Goal: Information Seeking & Learning: Learn about a topic

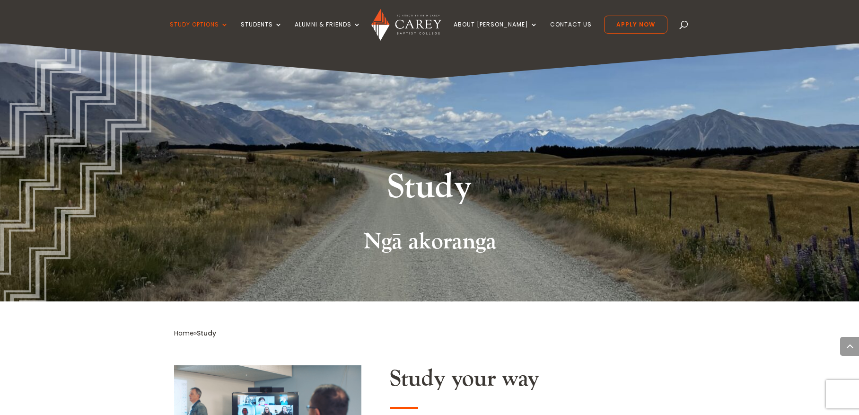
scroll to position [899, 0]
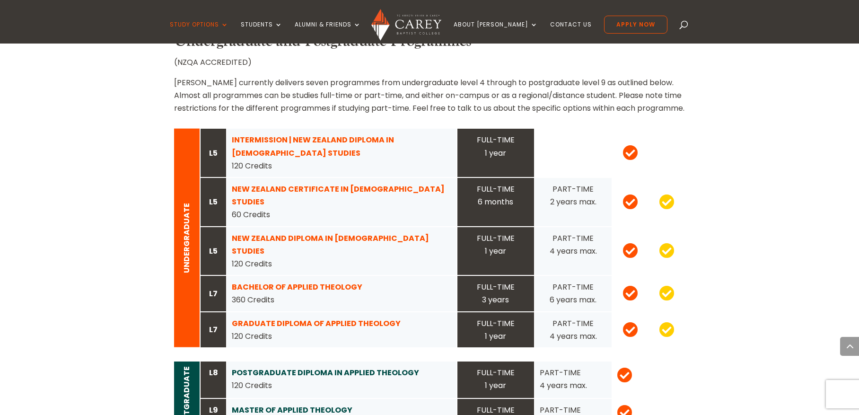
click at [479, 281] on div "FULL-TIME 3 years" at bounding box center [495, 294] width 67 height 26
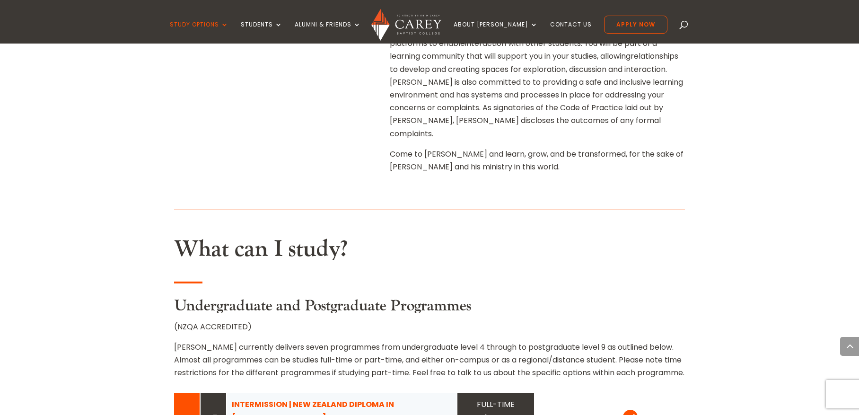
scroll to position [733, 0]
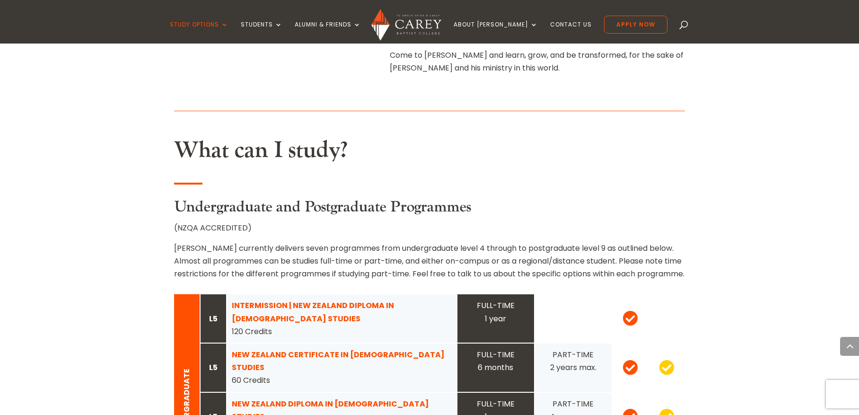
click at [666, 359] on span at bounding box center [666, 367] width 15 height 16
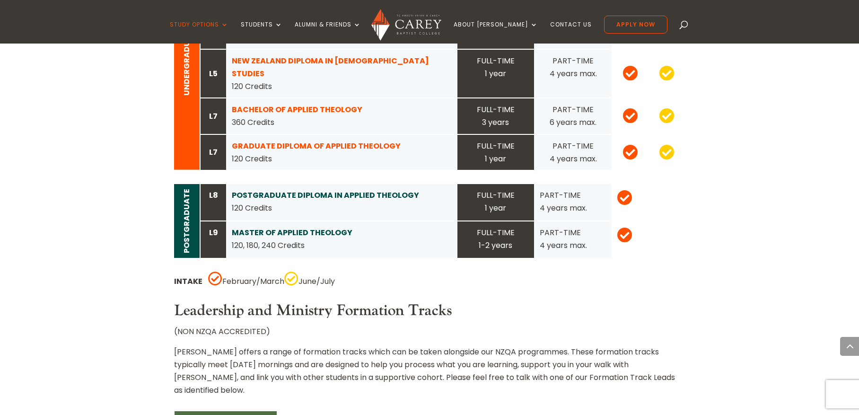
scroll to position [1254, 0]
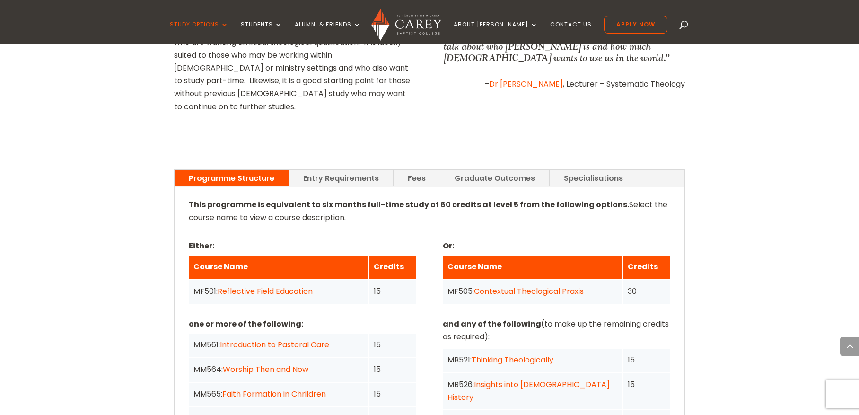
scroll to position [591, 0]
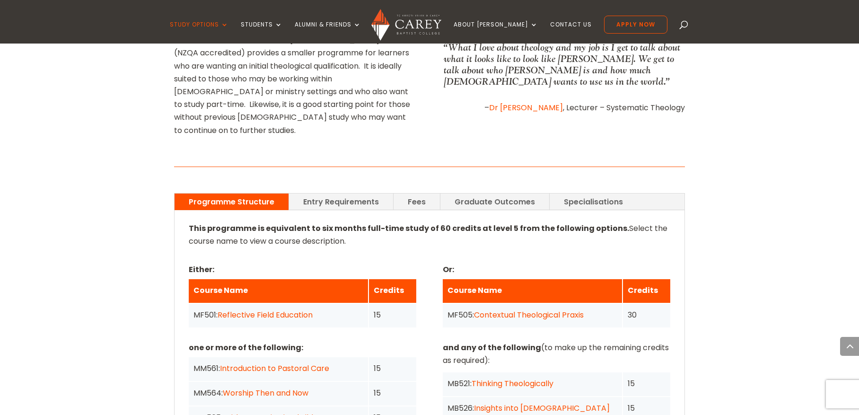
click at [370, 193] on link "Entry Requirements" at bounding box center [341, 201] width 104 height 17
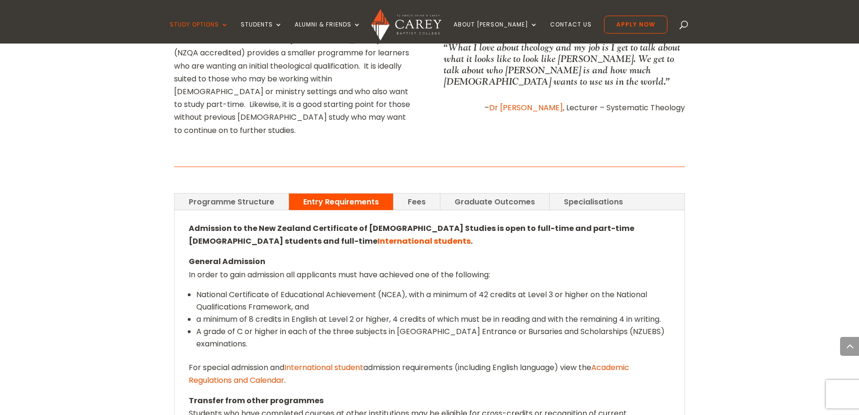
click at [403, 193] on link "Fees" at bounding box center [417, 201] width 46 height 17
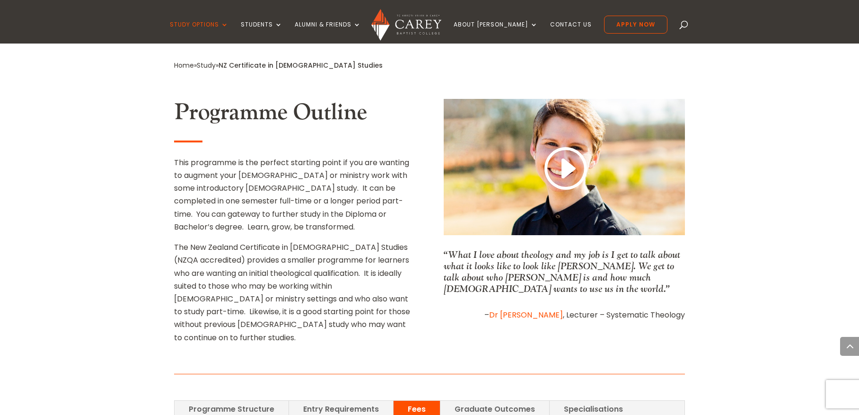
scroll to position [363, 0]
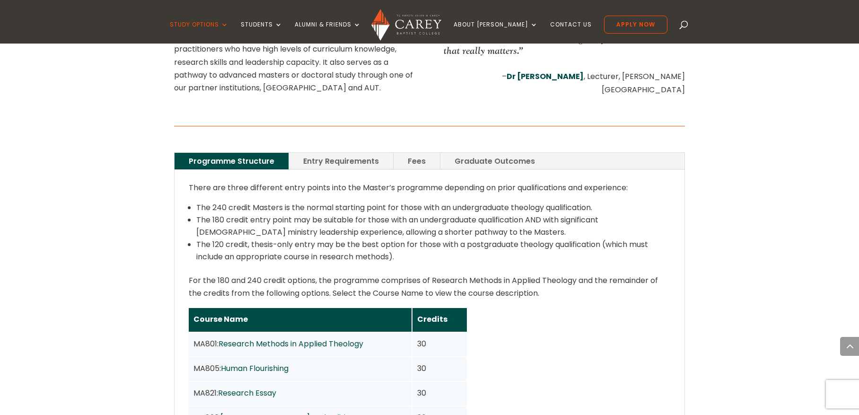
scroll to position [603, 0]
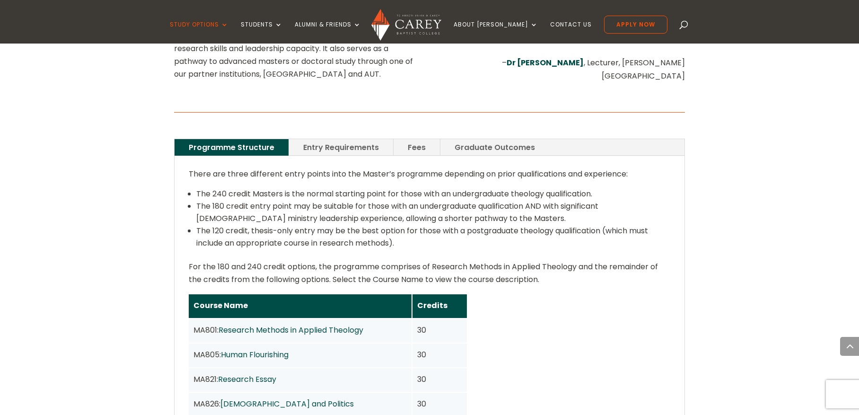
click at [455, 139] on link "Graduate Outcomes" at bounding box center [494, 147] width 109 height 17
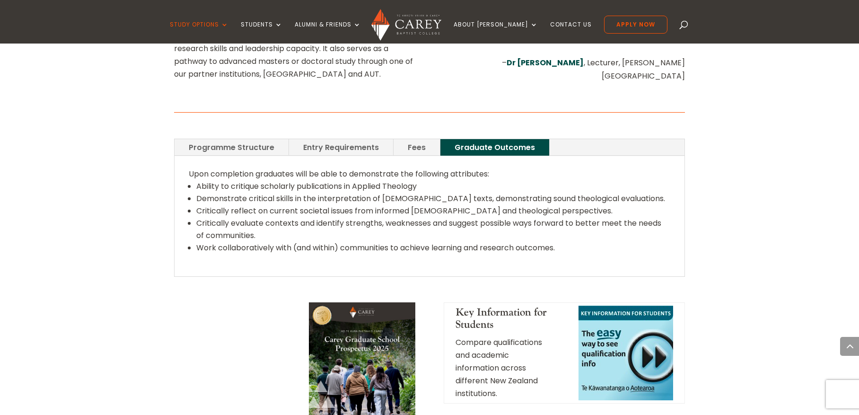
click at [367, 141] on link "Entry Requirements" at bounding box center [341, 147] width 104 height 17
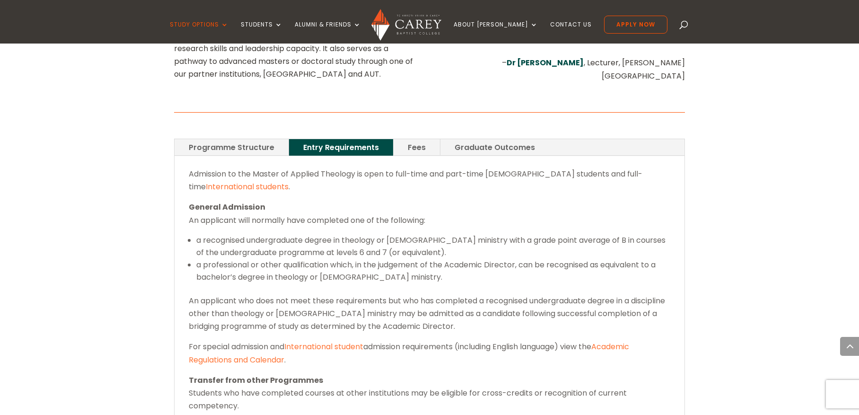
click at [253, 139] on link "Programme Structure" at bounding box center [232, 147] width 114 height 17
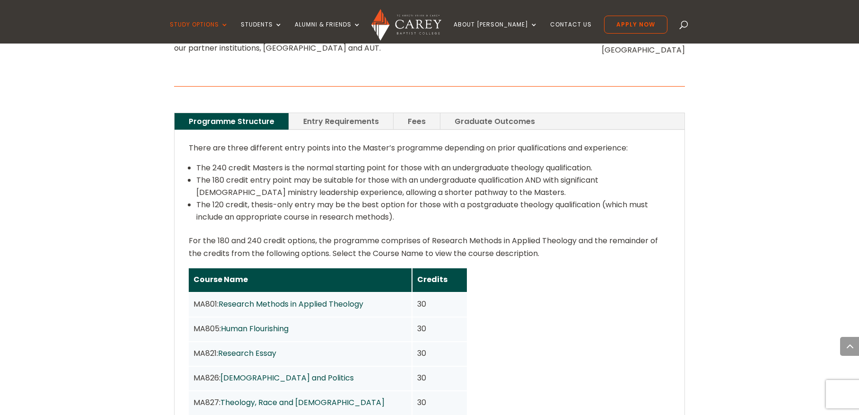
scroll to position [627, 0]
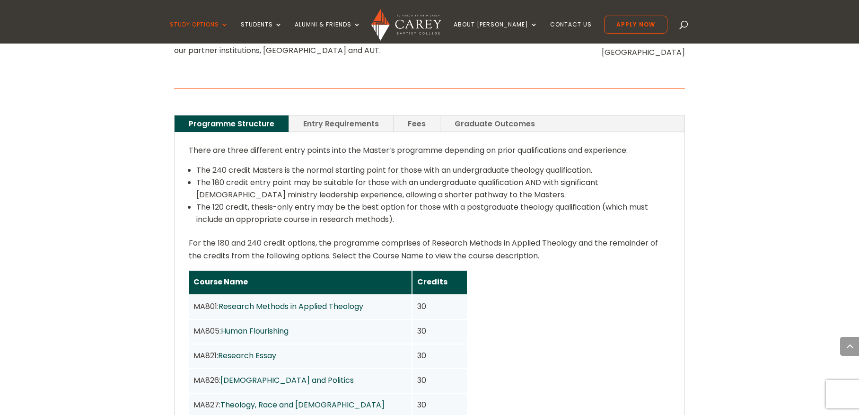
click at [370, 144] on div "There are three different entry points into the Master’s programme depending on…" at bounding box center [430, 385] width 482 height 483
click at [371, 132] on div "There are three different entry points into the Master’s programme depending on…" at bounding box center [430, 385] width 510 height 506
click at [426, 115] on link "Fees" at bounding box center [417, 123] width 46 height 17
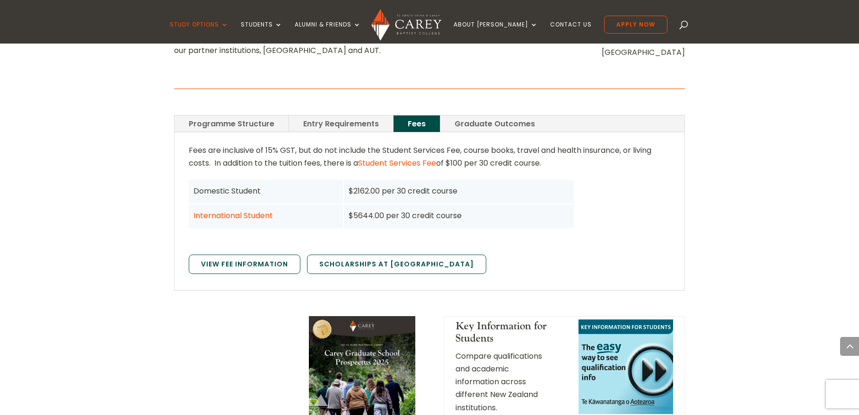
click at [332, 115] on link "Entry Requirements" at bounding box center [341, 123] width 104 height 17
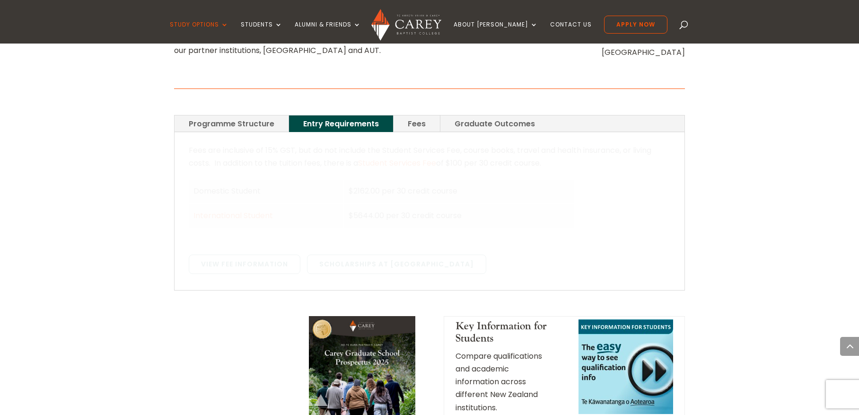
click at [263, 115] on link "Programme Structure" at bounding box center [232, 123] width 114 height 17
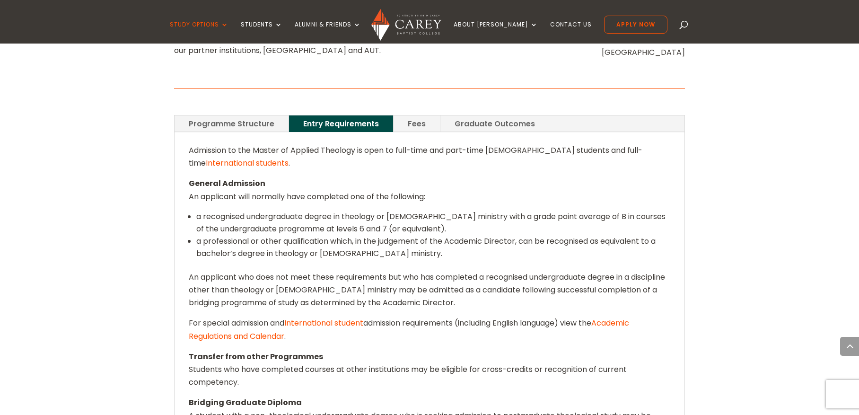
click at [263, 115] on link "Programme Structure" at bounding box center [232, 123] width 114 height 17
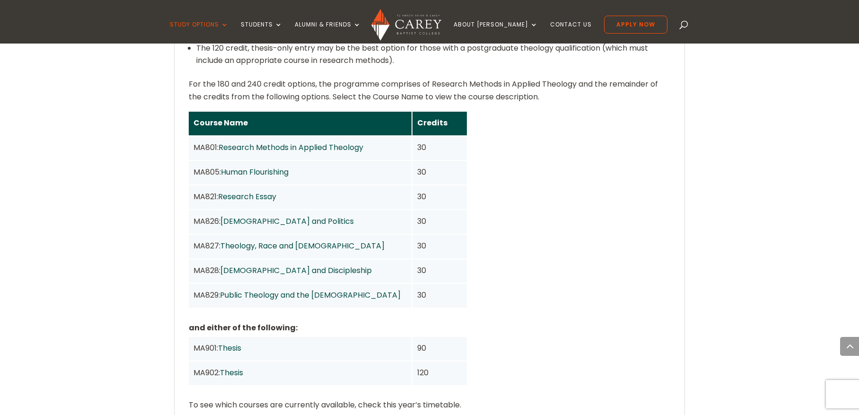
scroll to position [650, 0]
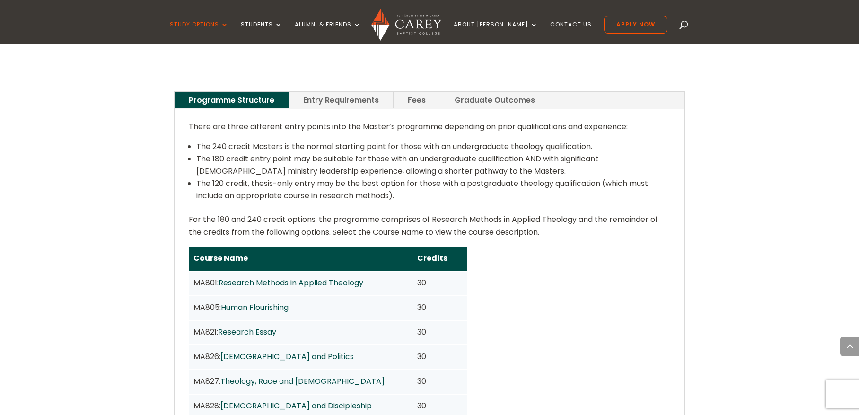
click at [351, 92] on link "Entry Requirements" at bounding box center [341, 100] width 104 height 17
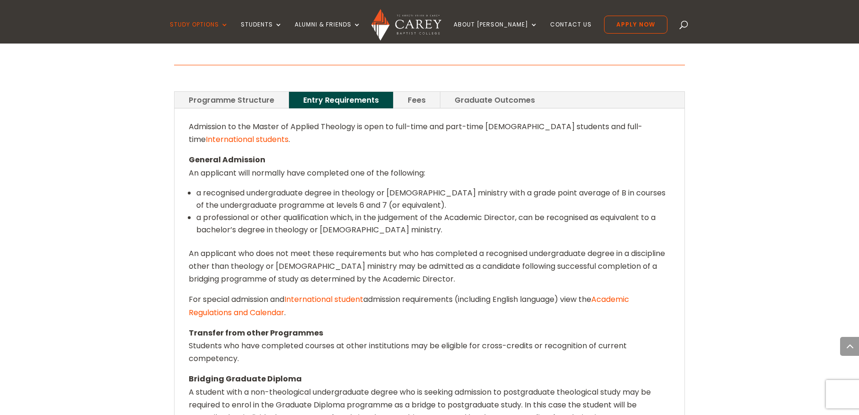
click at [410, 92] on link "Fees" at bounding box center [417, 100] width 46 height 17
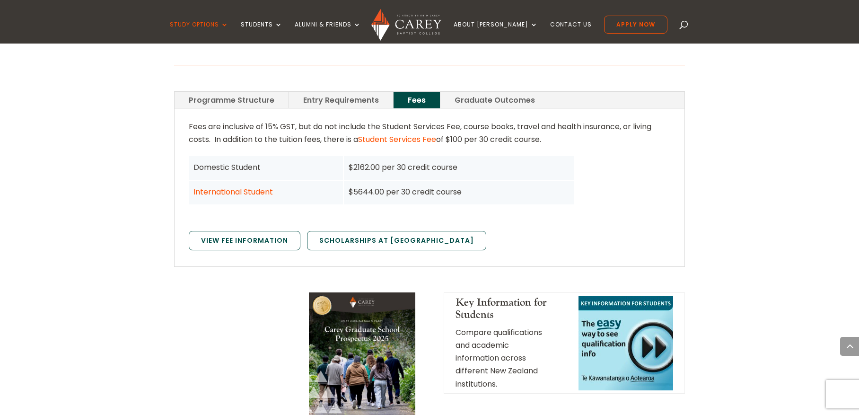
click at [395, 161] on div "$2162.00 per 30 credit course" at bounding box center [459, 167] width 221 height 13
click at [321, 92] on link "Entry Requirements" at bounding box center [341, 100] width 104 height 17
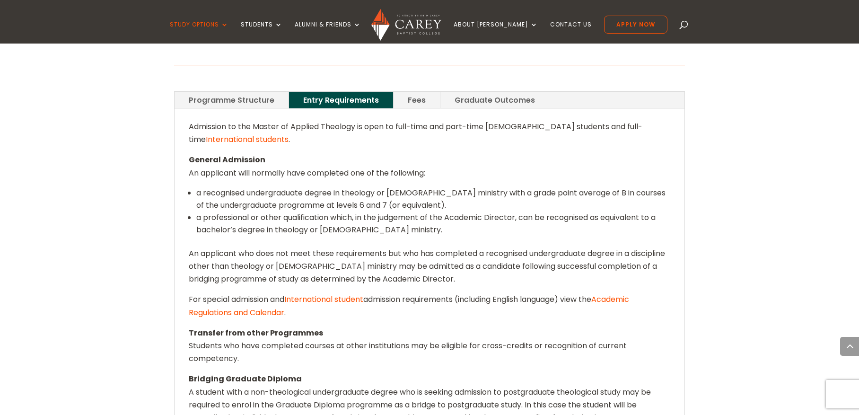
click at [508, 92] on link "Graduate Outcomes" at bounding box center [494, 100] width 109 height 17
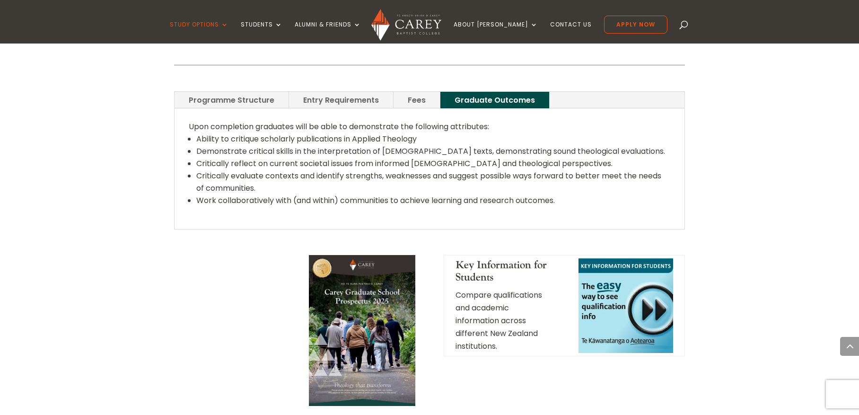
click at [361, 92] on link "Entry Requirements" at bounding box center [341, 100] width 104 height 17
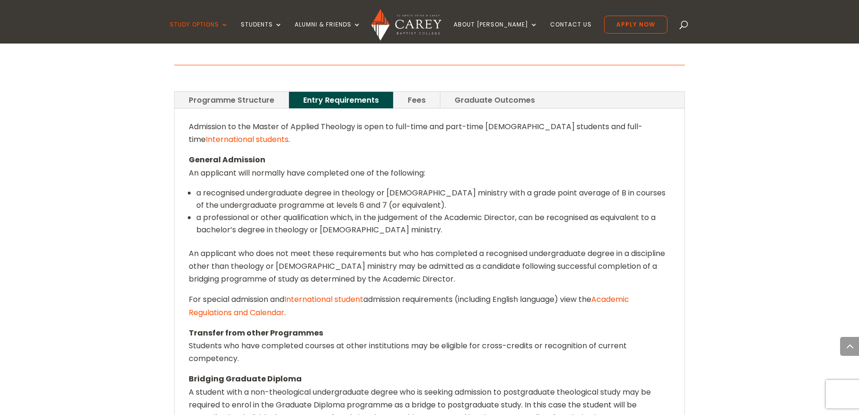
click at [242, 92] on link "Programme Structure" at bounding box center [232, 100] width 114 height 17
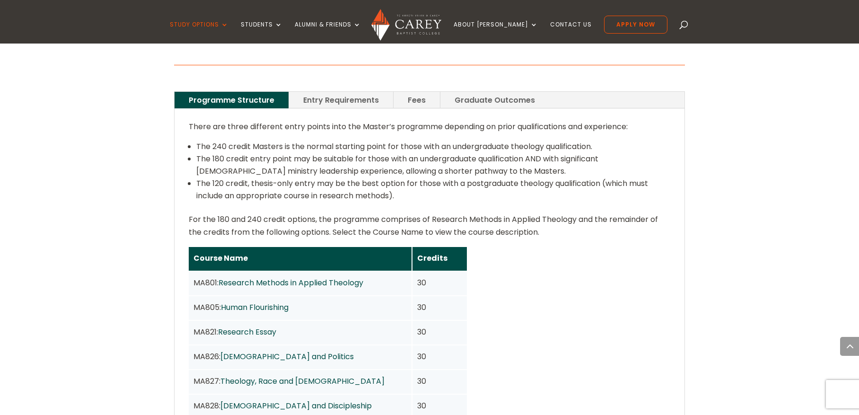
click at [305, 92] on link "Entry Requirements" at bounding box center [341, 100] width 104 height 17
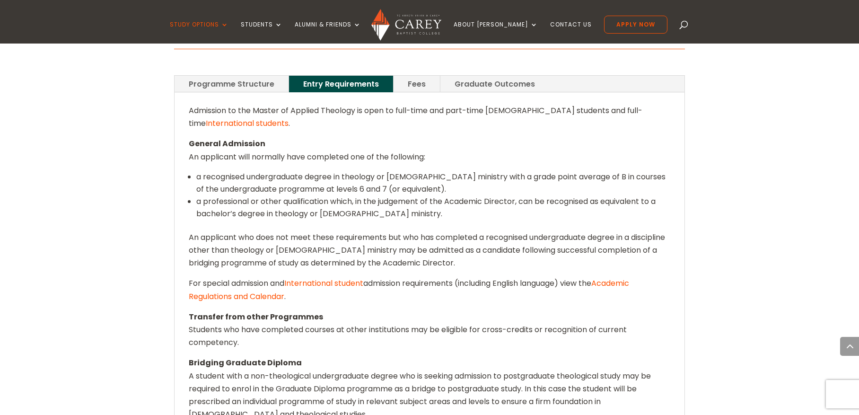
scroll to position [662, 0]
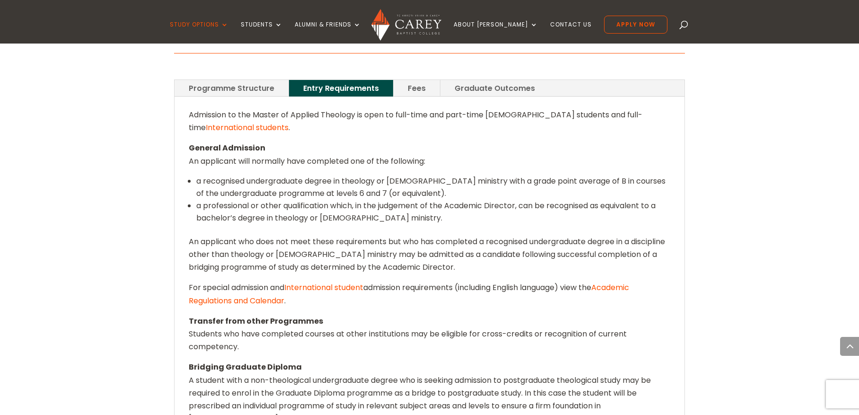
click at [258, 80] on link "Programme Structure" at bounding box center [232, 88] width 114 height 17
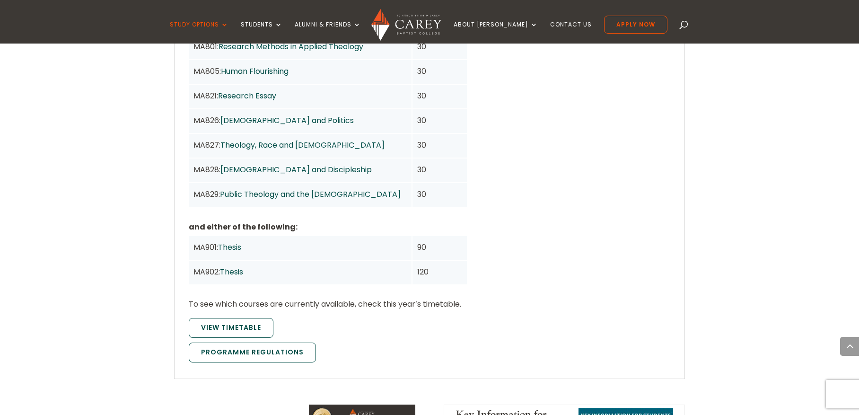
scroll to position [887, 0]
click at [255, 220] on p "and either of the following:" at bounding box center [328, 226] width 278 height 13
click at [501, 219] on div "and either of the following: MA901: Thesis 90 MA902: Thesis 120" at bounding box center [430, 251] width 482 height 65
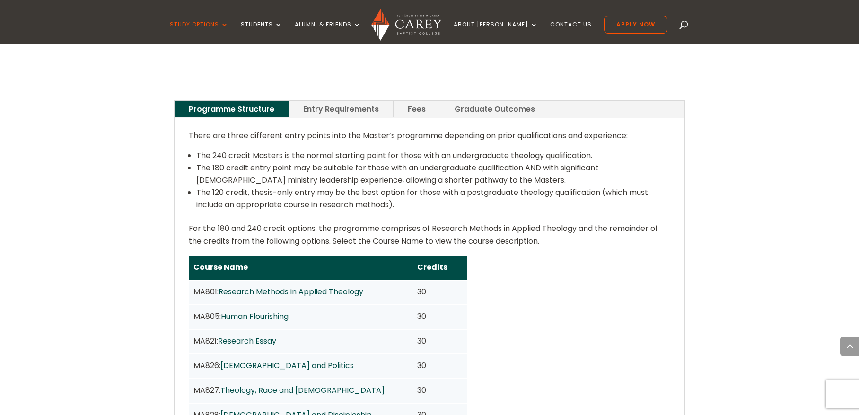
scroll to position [639, 0]
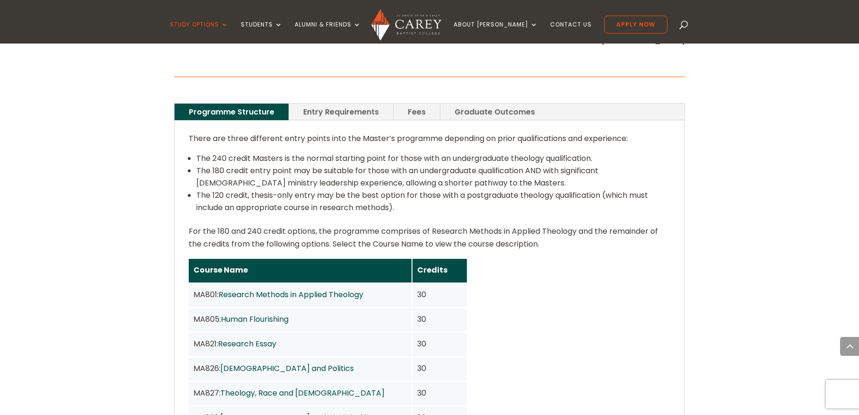
click at [377, 104] on link "Entry Requirements" at bounding box center [341, 112] width 104 height 17
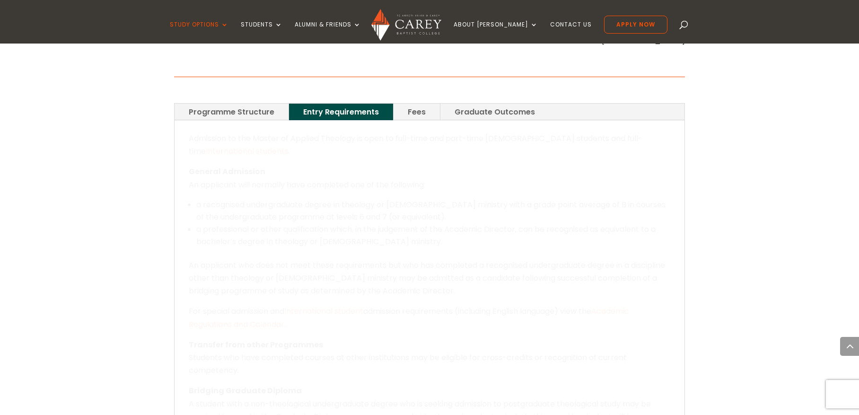
click at [399, 104] on link "Fees" at bounding box center [417, 112] width 46 height 17
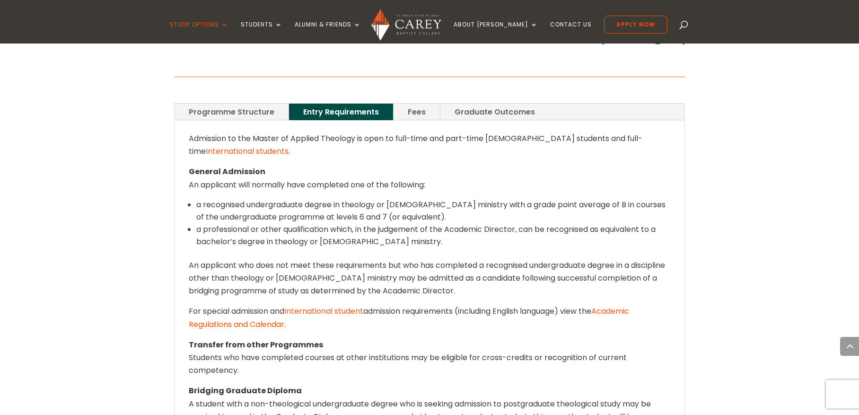
click at [399, 104] on link "Fees" at bounding box center [417, 112] width 46 height 17
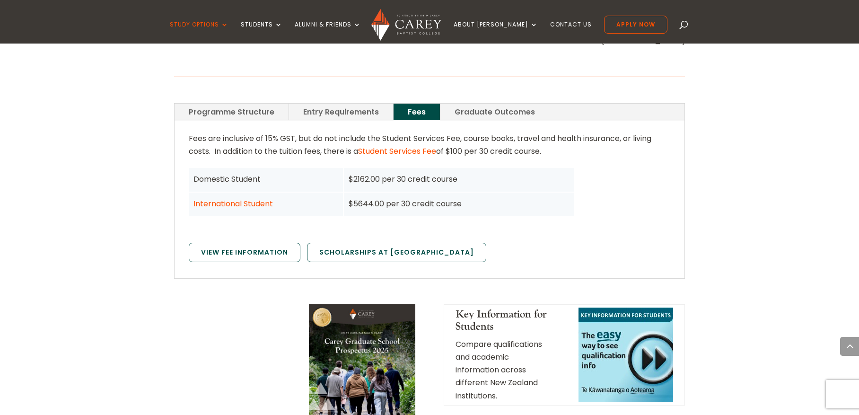
click at [426, 175] on div "$2162.00 per 30 credit course" at bounding box center [459, 180] width 230 height 24
click at [252, 104] on link "Programme Structure" at bounding box center [232, 112] width 114 height 17
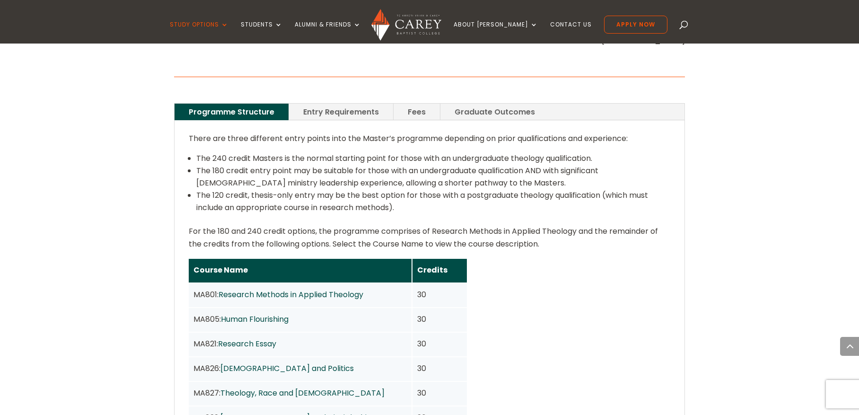
click at [431, 193] on li "The 120 credit, thesis-only entry may be the best option for those with a postg…" at bounding box center [433, 201] width 474 height 25
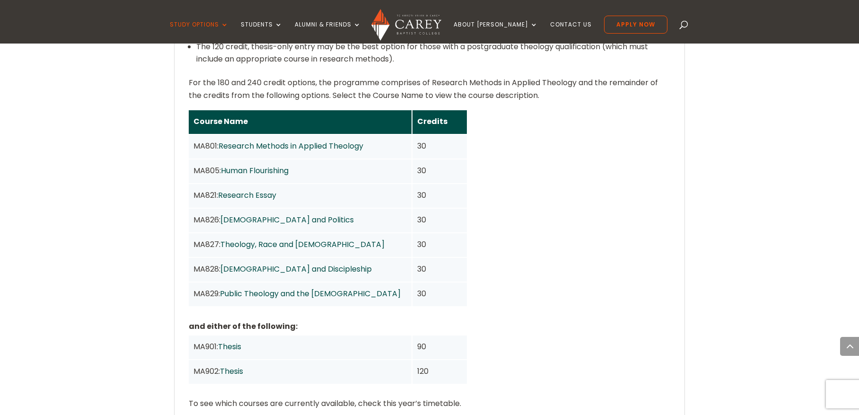
scroll to position [778, 0]
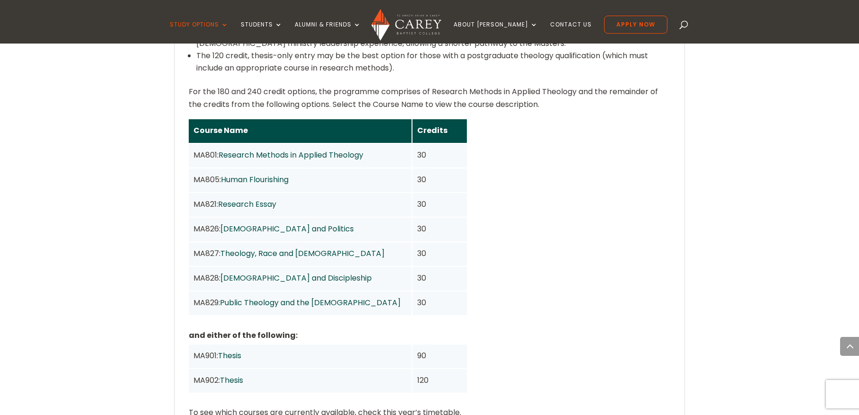
click at [305, 227] on div "MA826: Bible and Politics" at bounding box center [300, 230] width 223 height 24
click at [318, 242] on div "MA827: Theology, Race and Church" at bounding box center [300, 254] width 223 height 24
drag, startPoint x: 291, startPoint y: 167, endPoint x: 61, endPoint y: 310, distance: 270.8
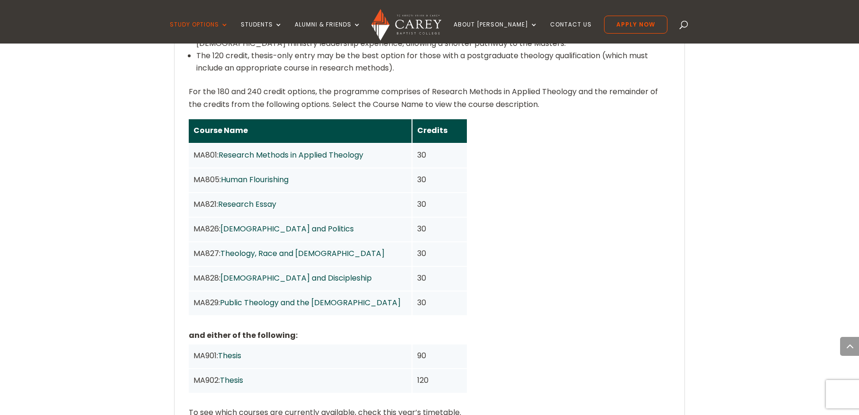
click at [61, 310] on div "Home » Study » Carey Graduate School » Master of Applied Theology Programme Out…" at bounding box center [429, 250] width 859 height 1311
drag, startPoint x: 227, startPoint y: 367, endPoint x: 460, endPoint y: 240, distance: 265.8
click at [460, 247] on div "30" at bounding box center [439, 253] width 45 height 13
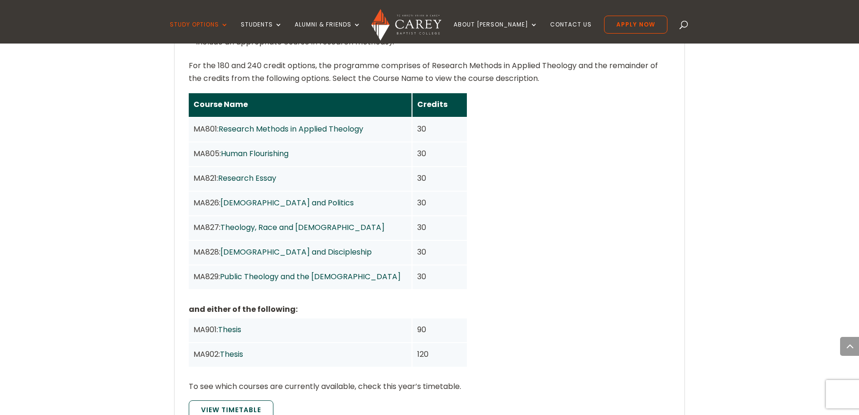
scroll to position [911, 0]
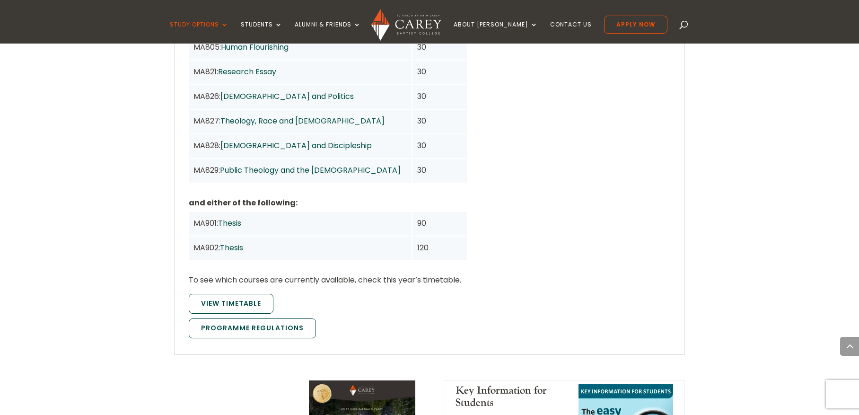
click at [229, 218] on link "Thesis" at bounding box center [229, 223] width 23 height 11
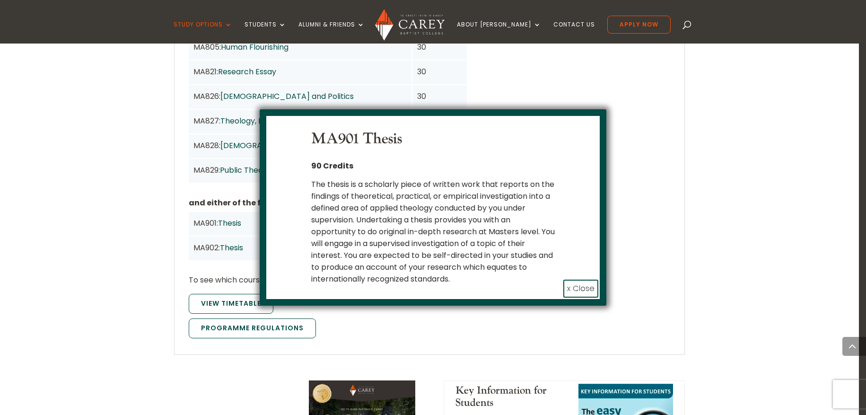
click at [484, 167] on p "90 Credits" at bounding box center [433, 166] width 244 height 12
click at [580, 291] on button "x Close" at bounding box center [580, 289] width 35 height 18
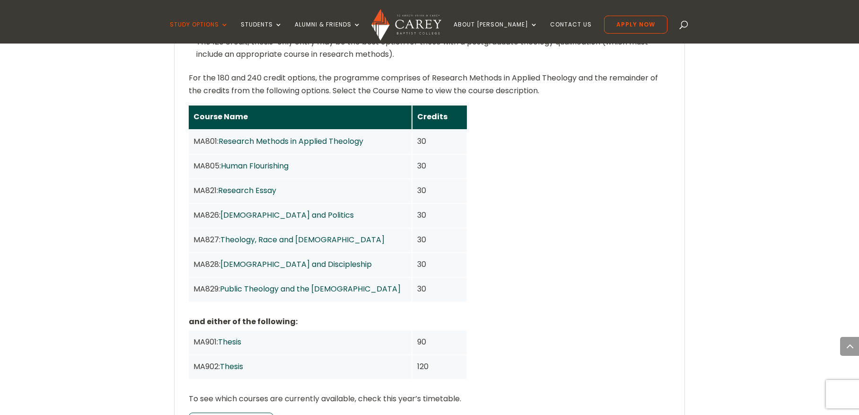
scroll to position [674, 0]
